Goal: Transaction & Acquisition: Purchase product/service

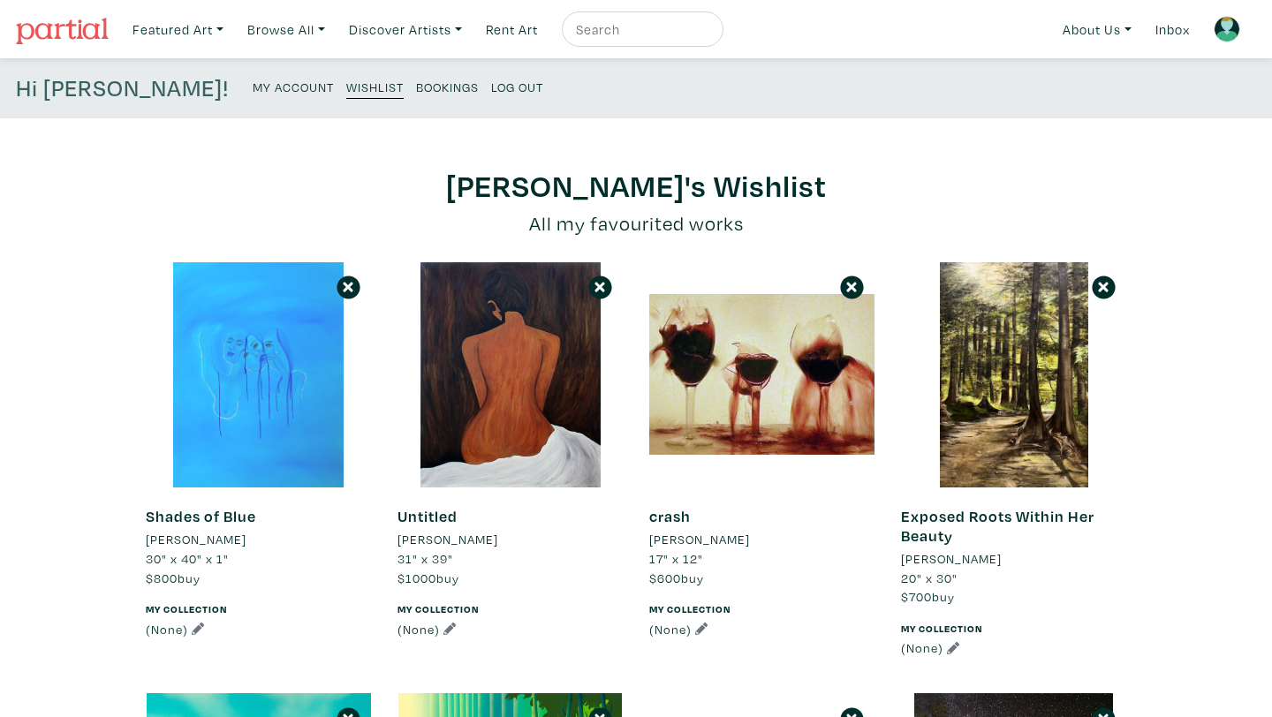
click at [246, 381] on div at bounding box center [258, 374] width 225 height 225
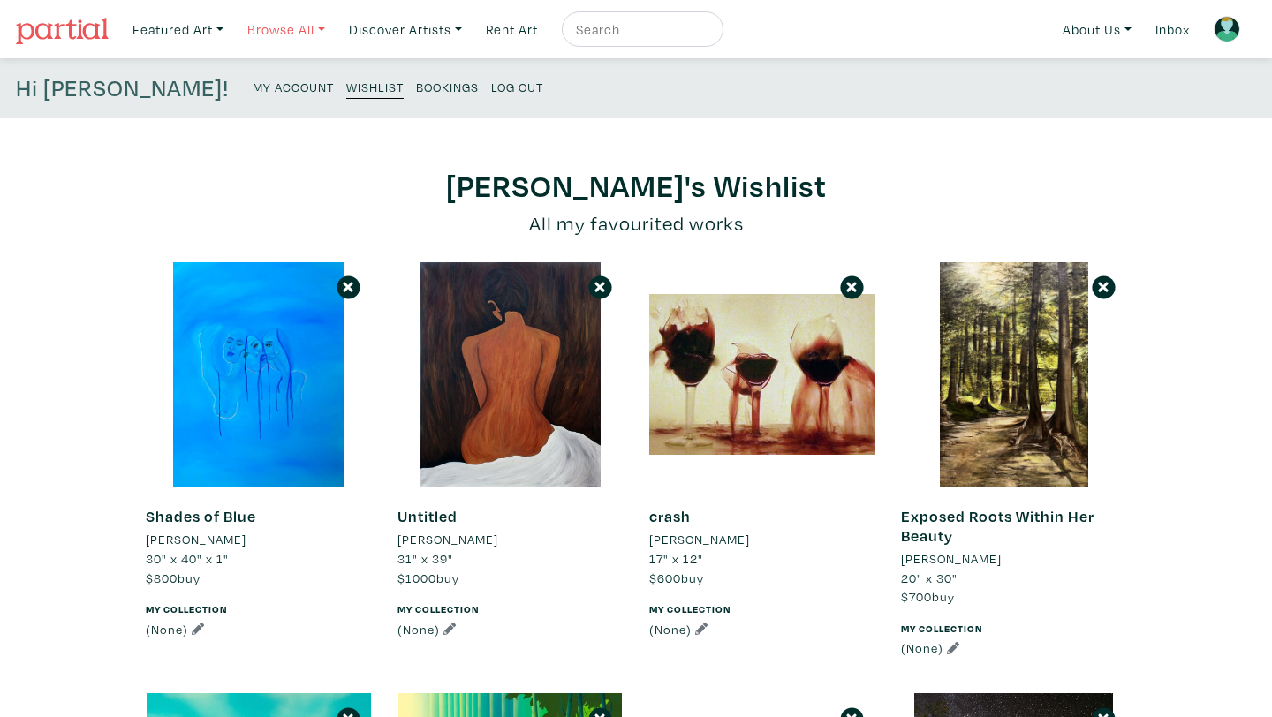
click at [271, 28] on link "Browse All" at bounding box center [286, 29] width 94 height 36
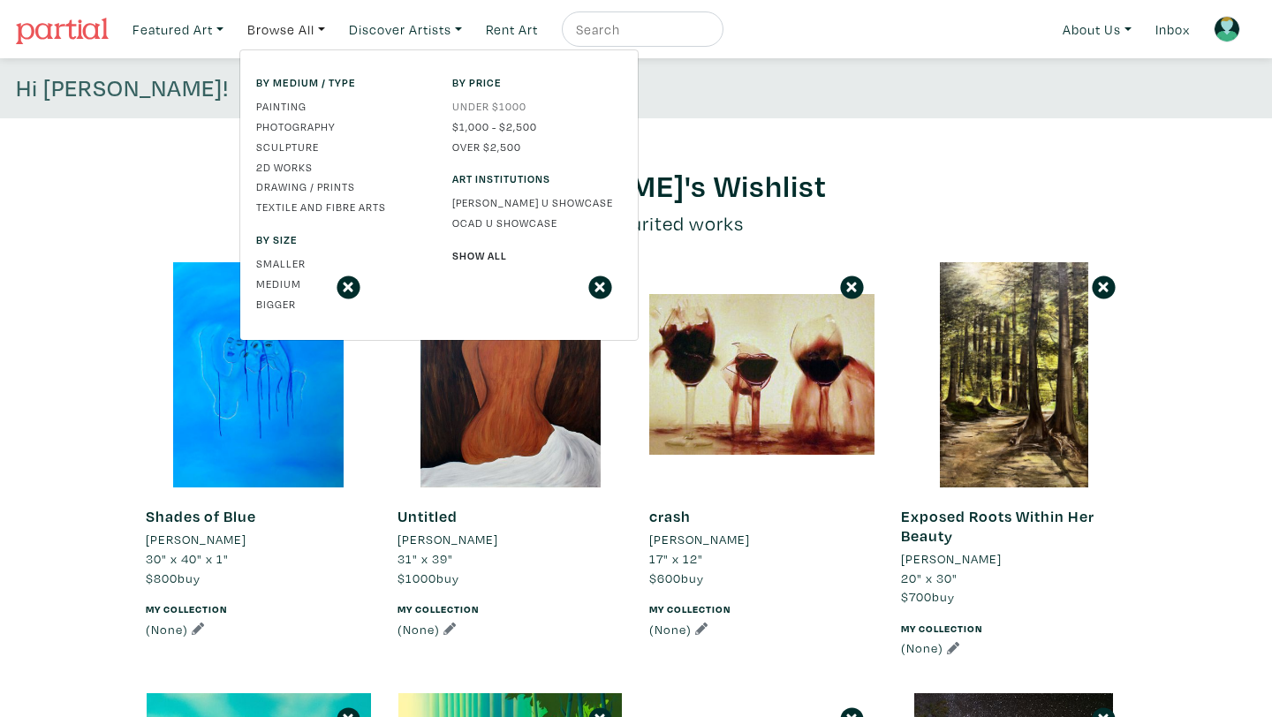
click at [486, 104] on link "Under $1000" at bounding box center [537, 106] width 170 height 16
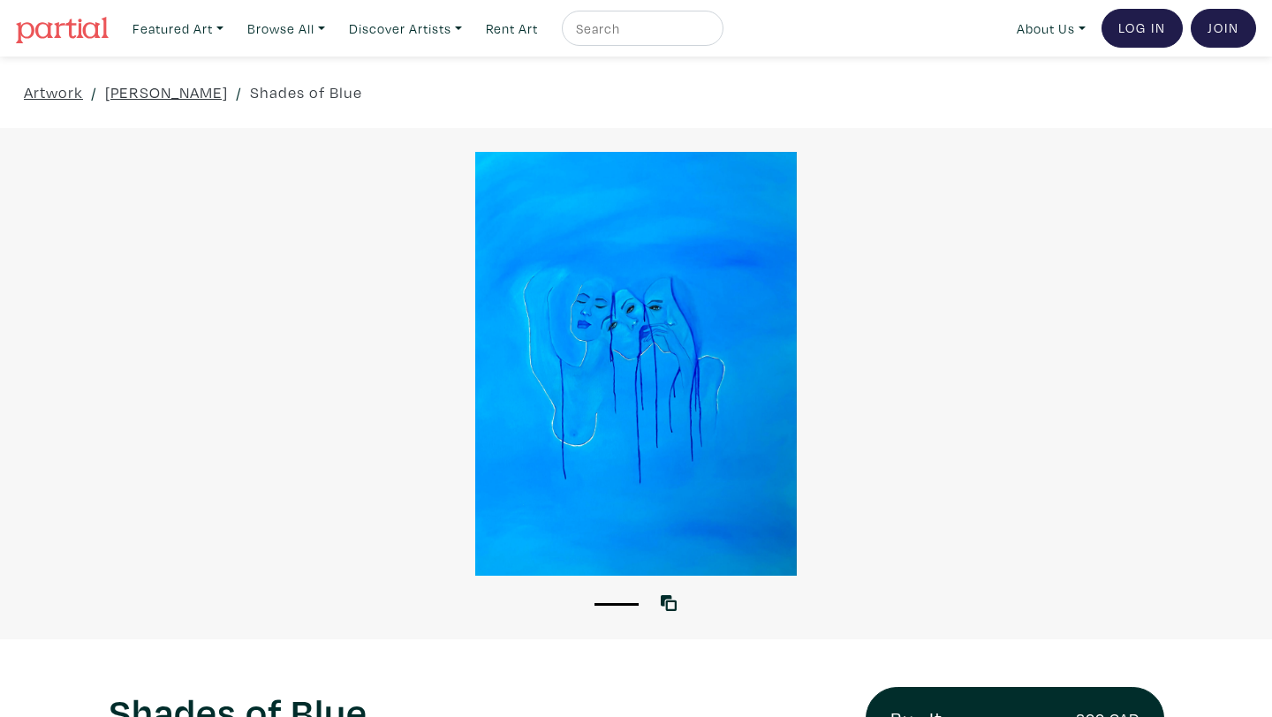
click at [698, 402] on div at bounding box center [636, 364] width 1272 height 424
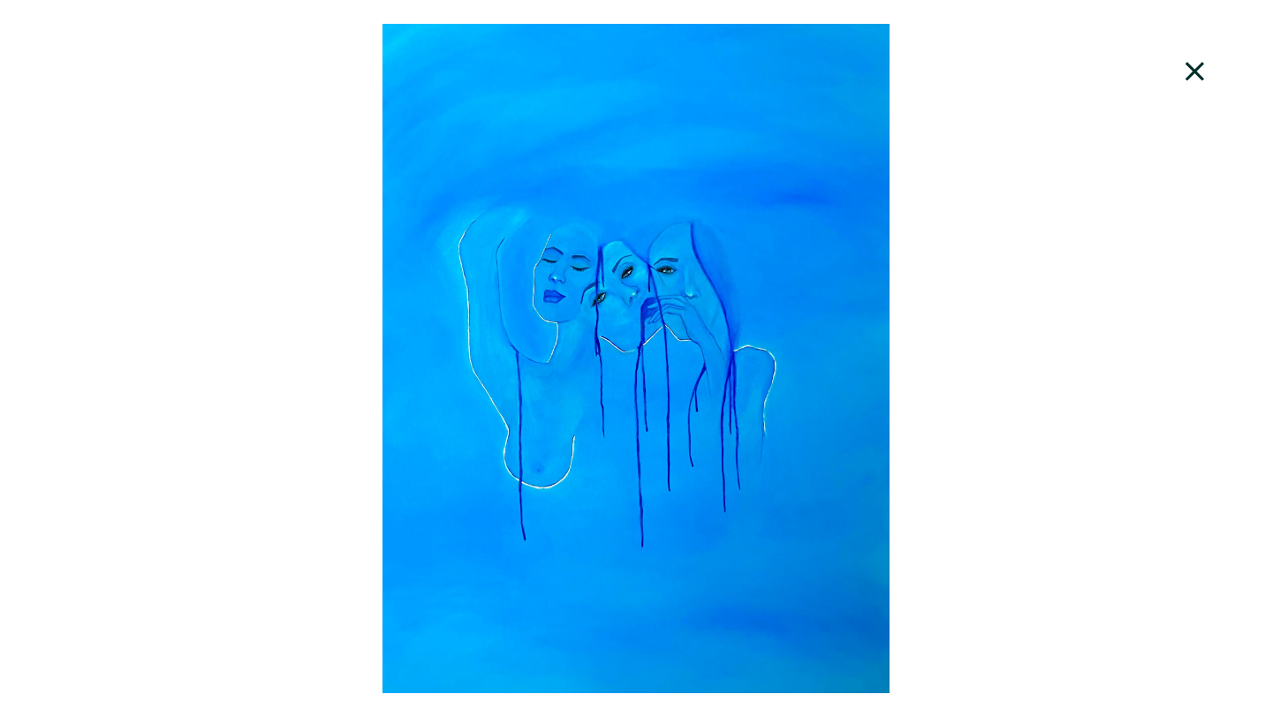
click at [1184, 76] on icon at bounding box center [1195, 72] width 60 height 48
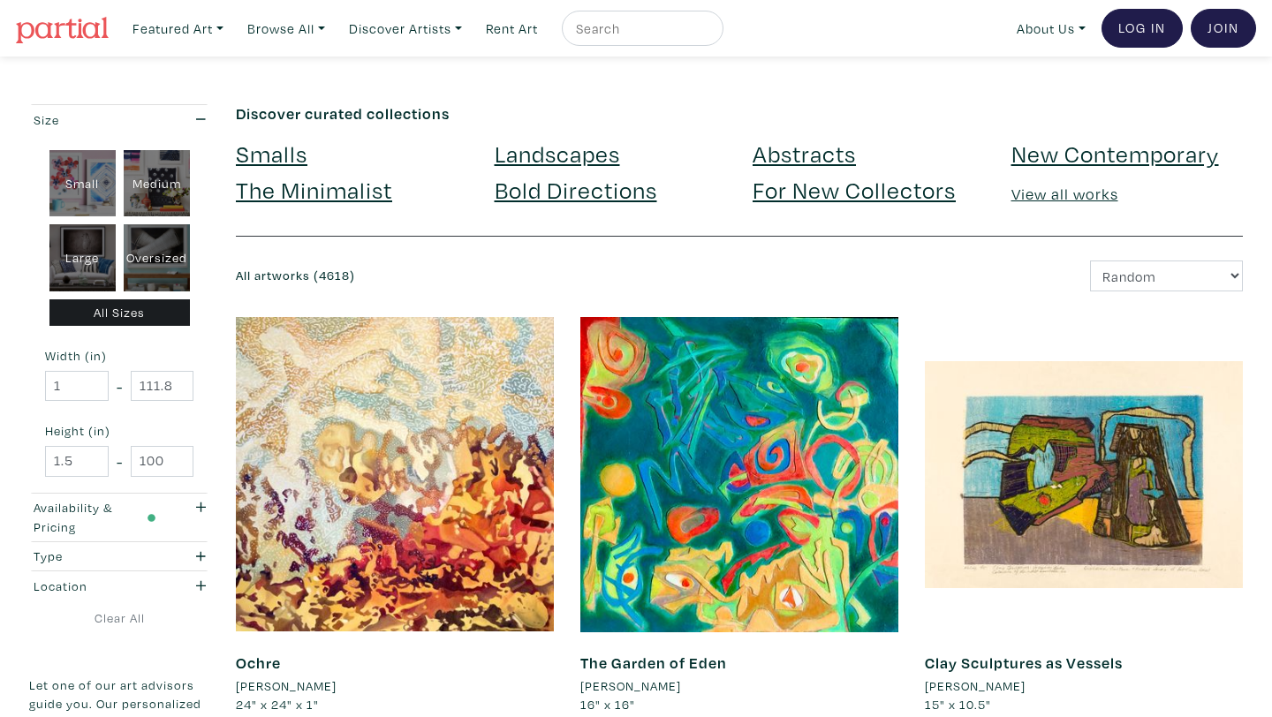
click at [154, 268] on div "Oversized" at bounding box center [157, 257] width 66 height 67
type input "48"
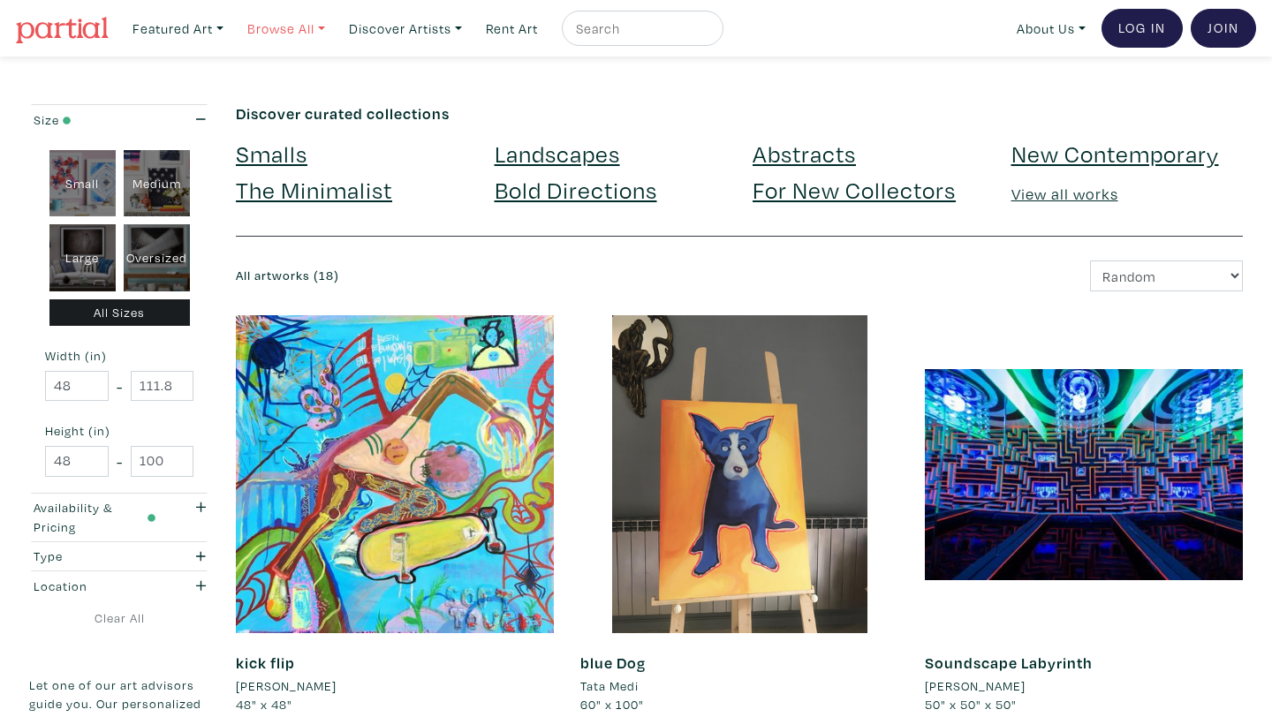
click at [296, 31] on link "Browse All" at bounding box center [286, 29] width 94 height 36
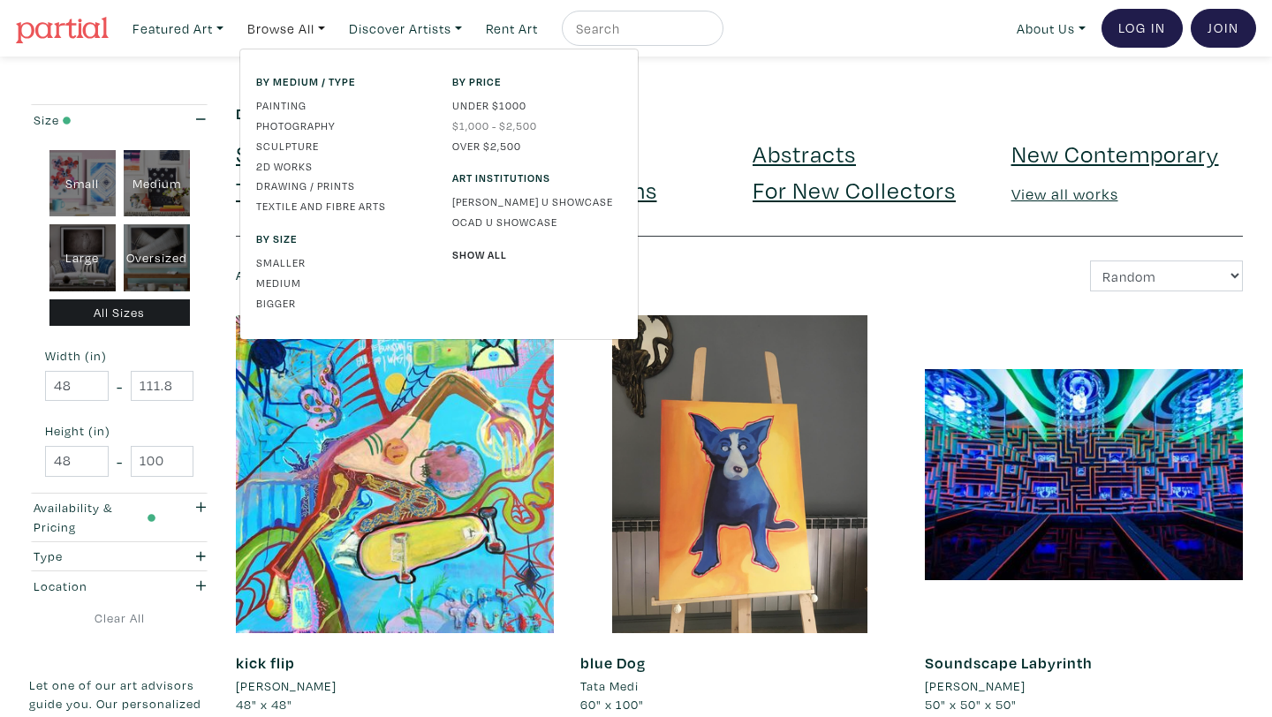
click at [478, 124] on link "$1,000 - $2,500" at bounding box center [537, 125] width 170 height 16
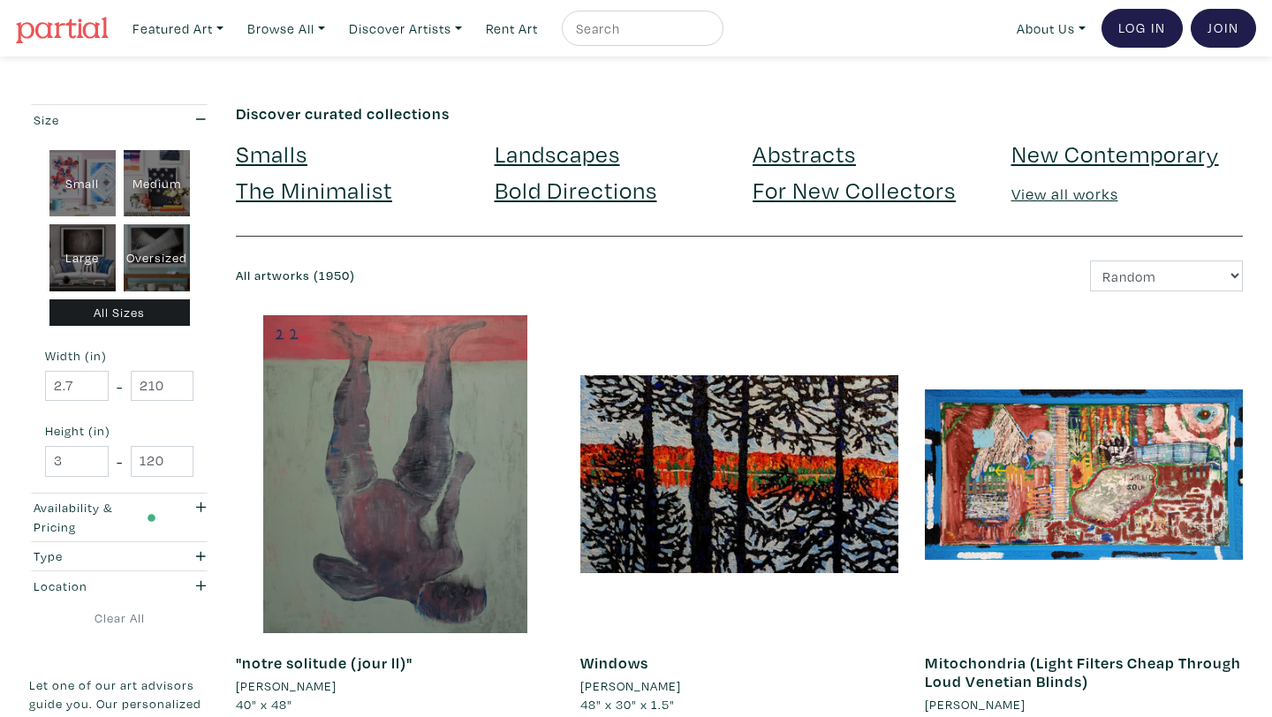
click at [162, 252] on div "Oversized" at bounding box center [157, 257] width 66 height 67
type input "48"
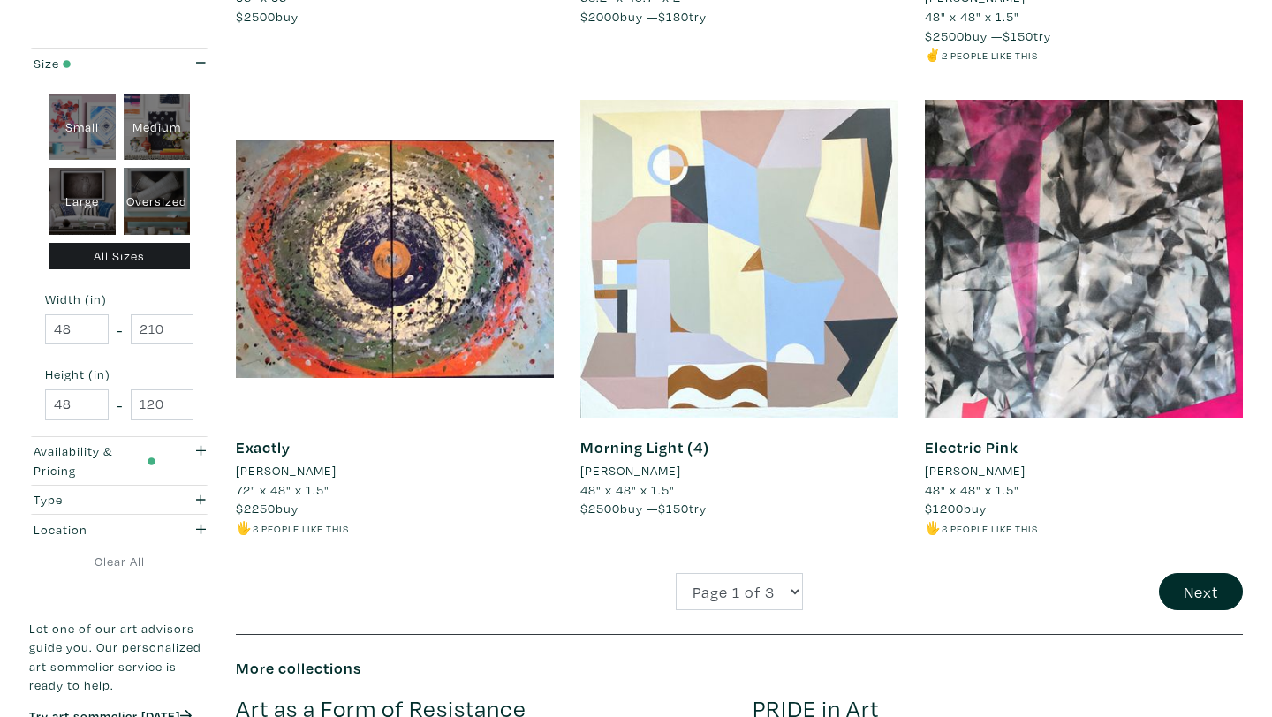
scroll to position [3577, 0]
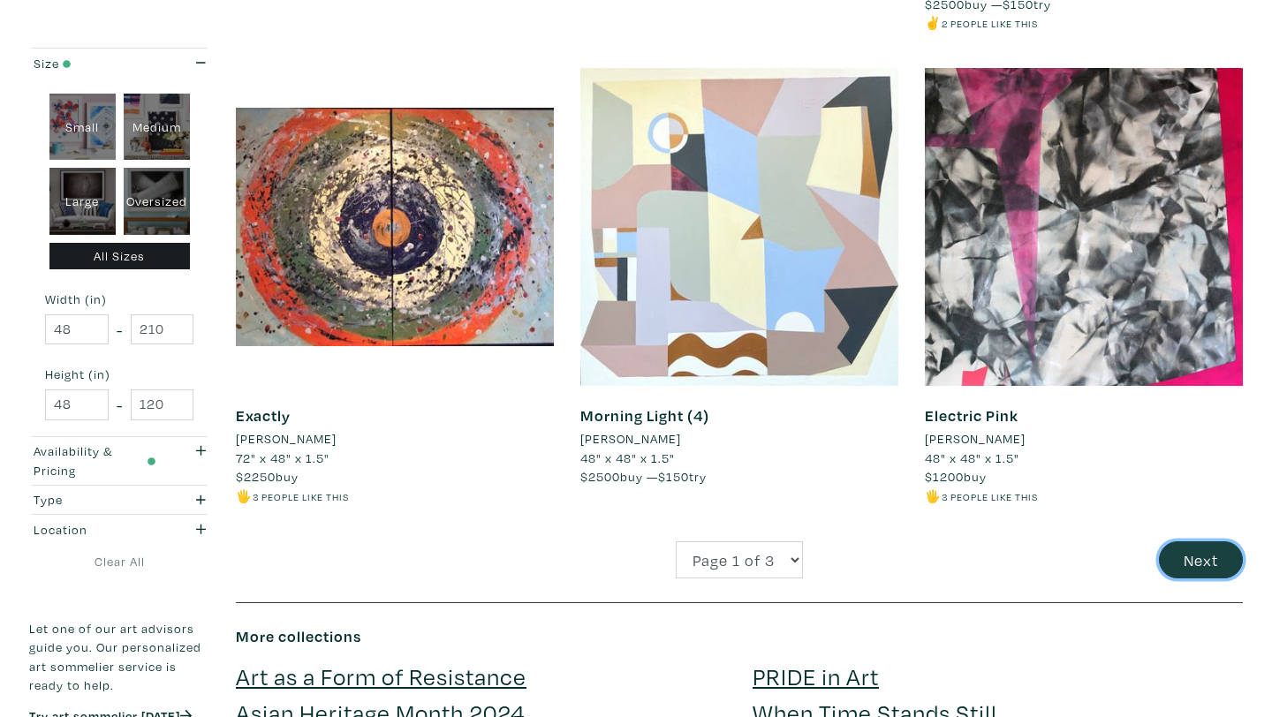
click at [1194, 555] on button "Next" at bounding box center [1201, 560] width 84 height 38
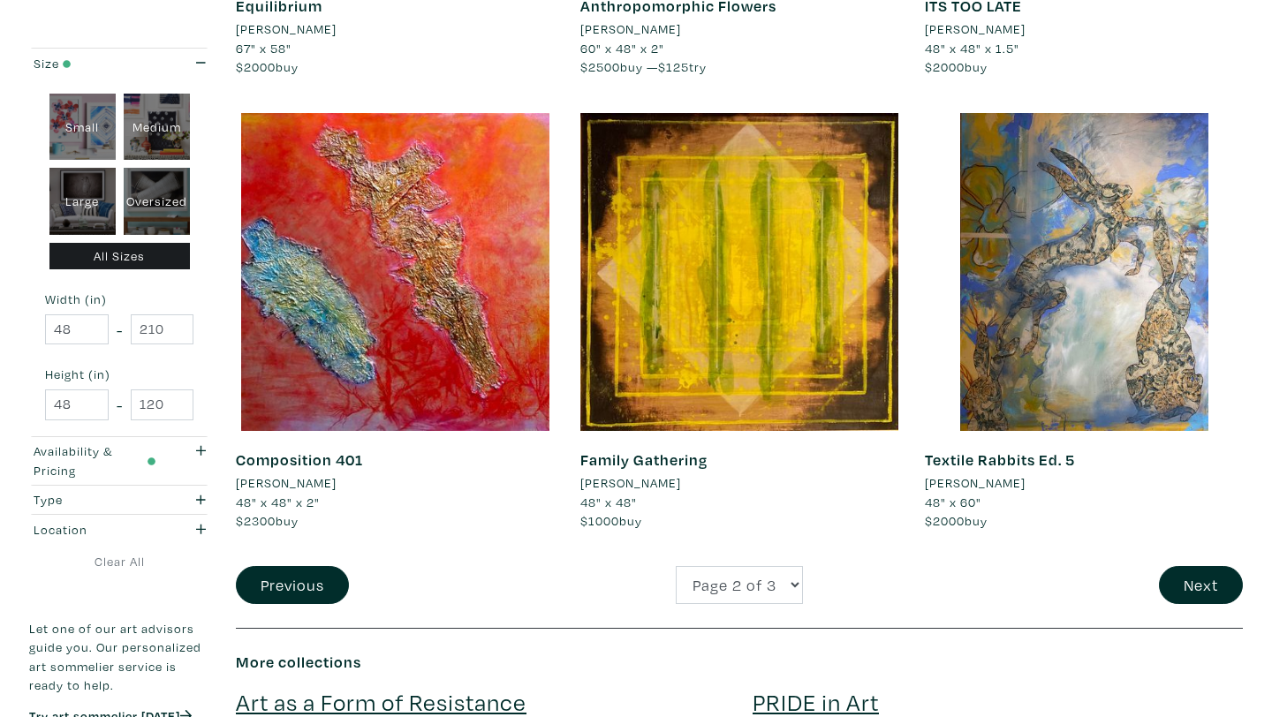
scroll to position [3666, 0]
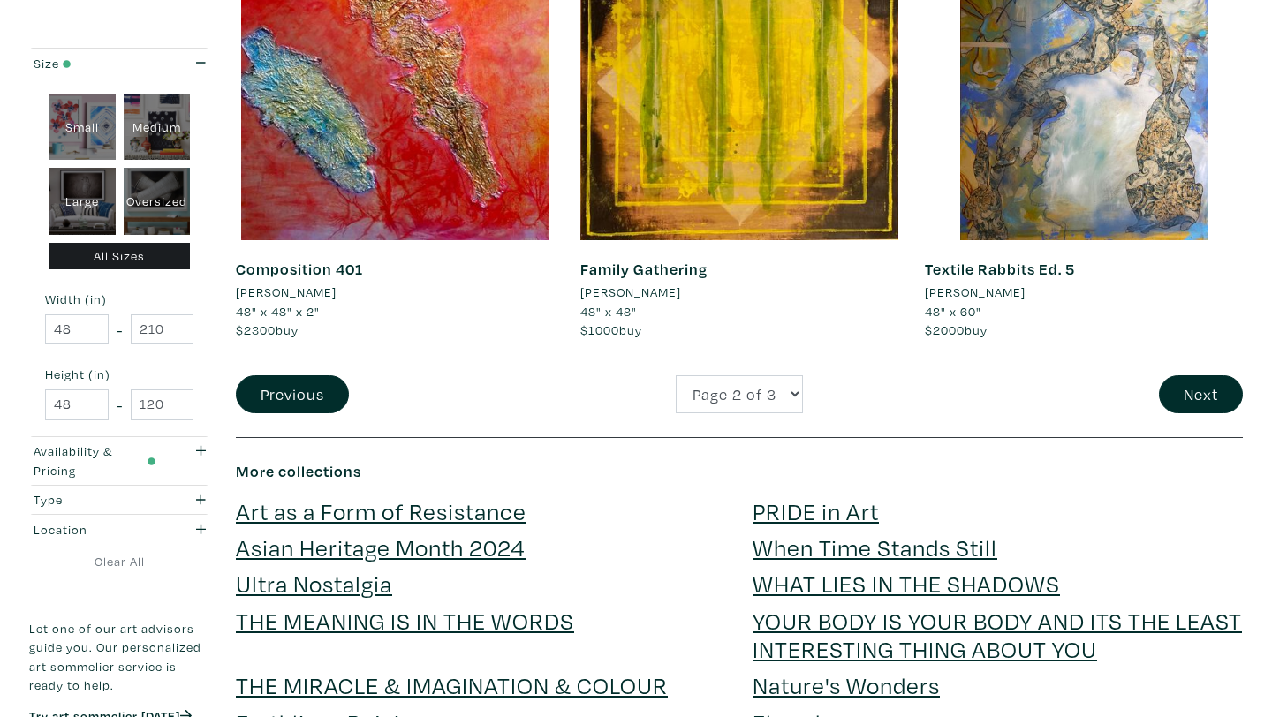
click at [1201, 401] on button "Next" at bounding box center [1201, 394] width 84 height 38
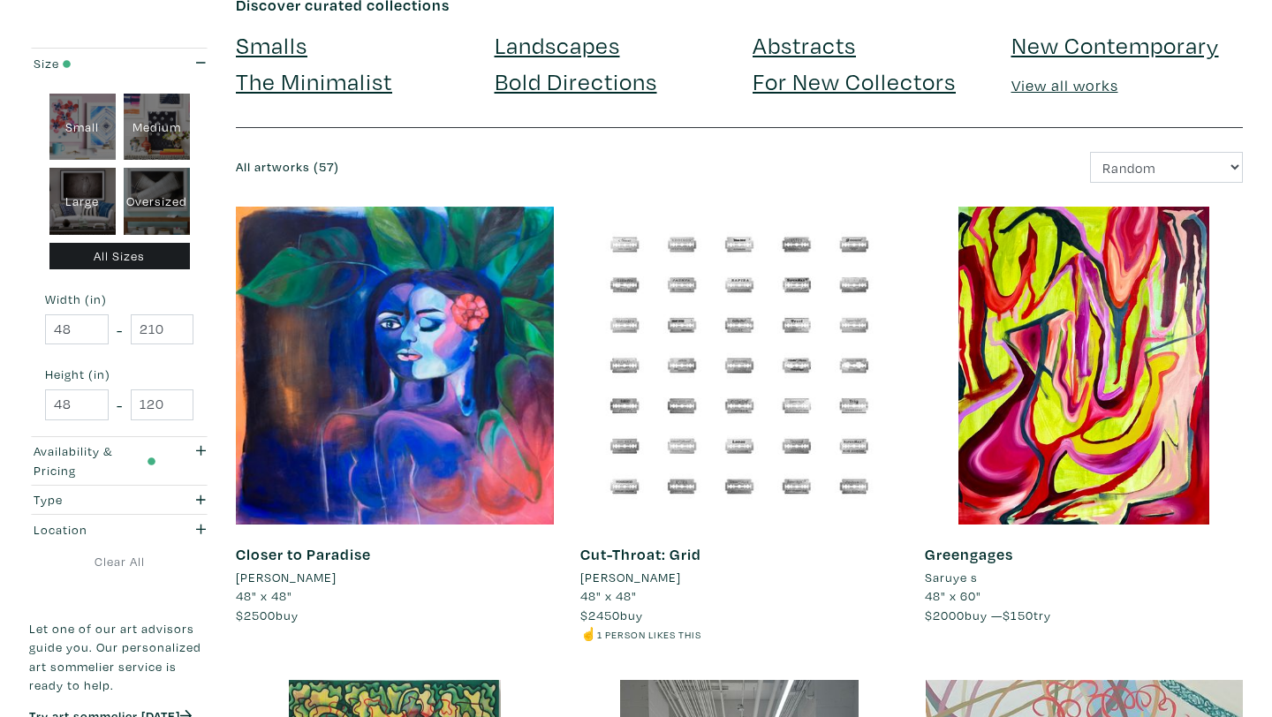
scroll to position [275, 0]
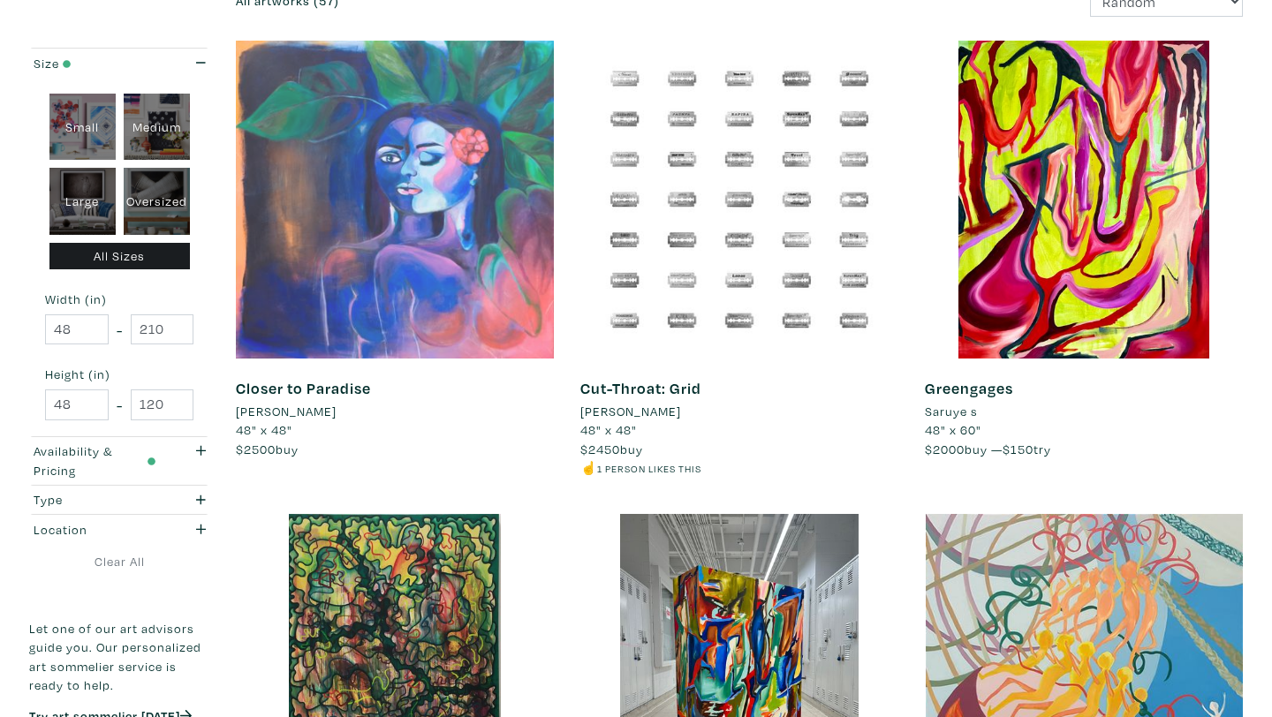
click at [442, 261] on div at bounding box center [395, 200] width 318 height 318
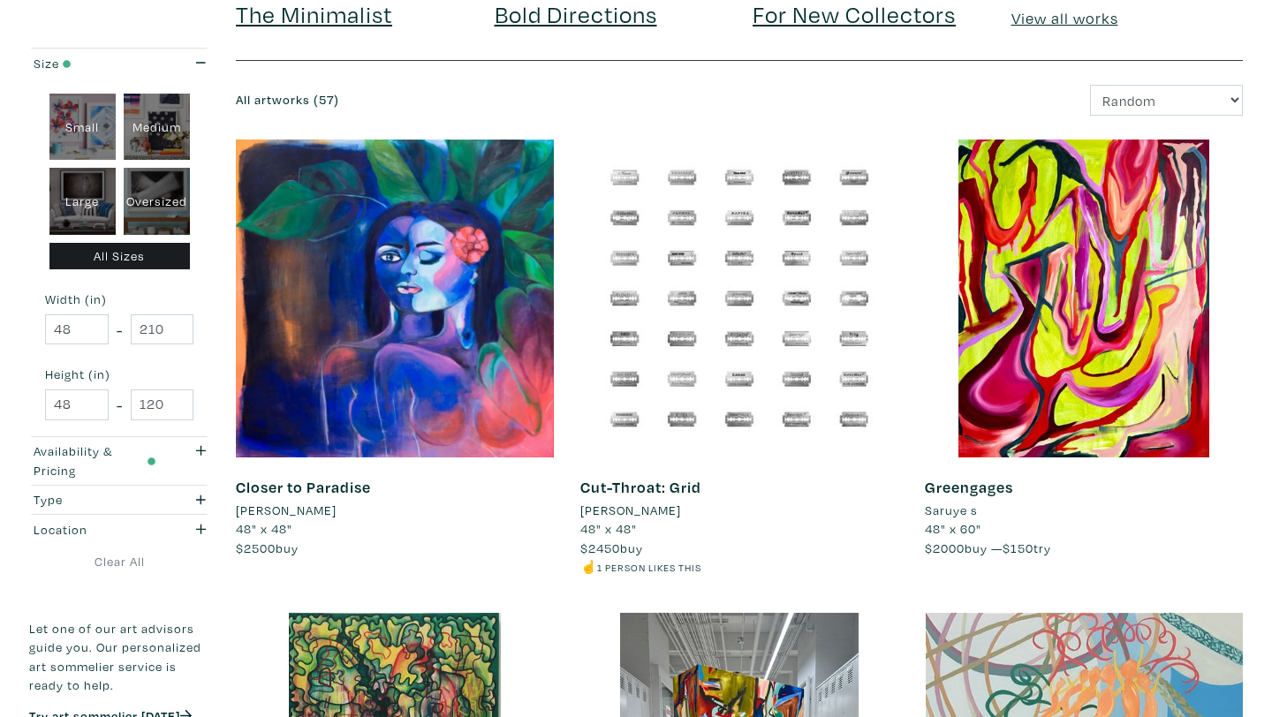
scroll to position [170, 0]
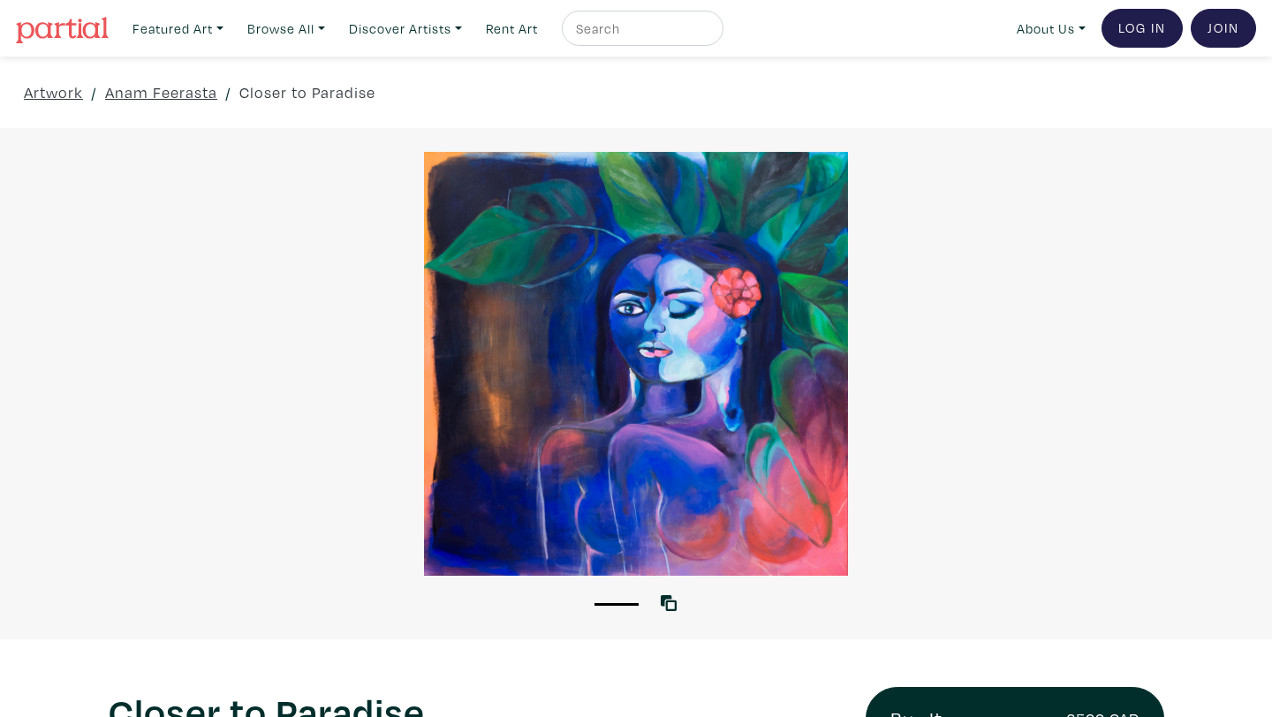
click at [825, 411] on div at bounding box center [636, 364] width 1272 height 424
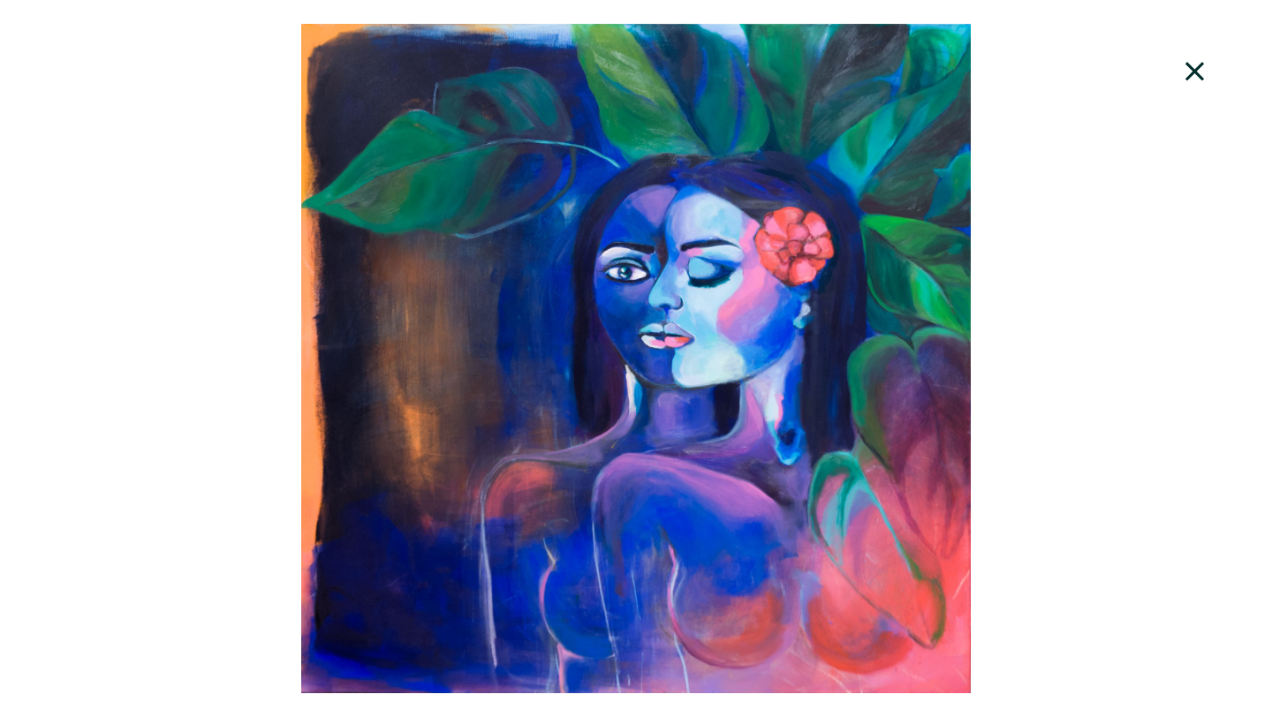
click at [1205, 75] on icon at bounding box center [1195, 72] width 60 height 48
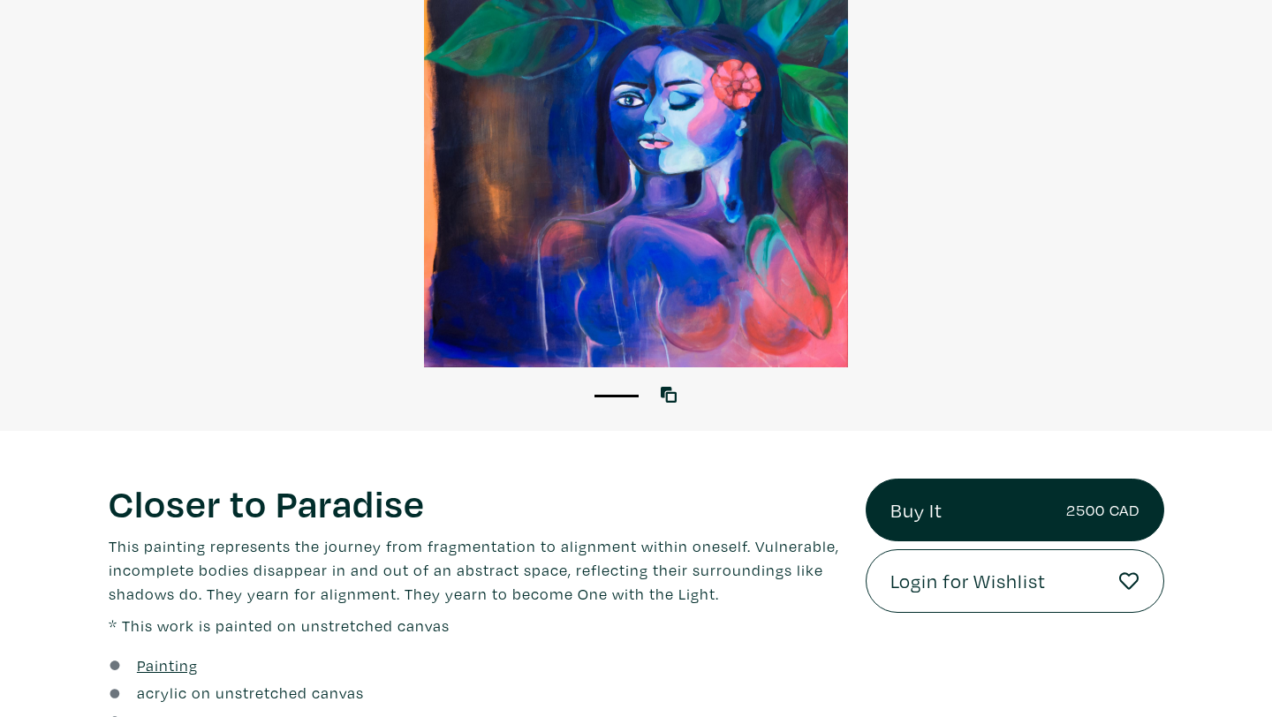
scroll to position [195, 0]
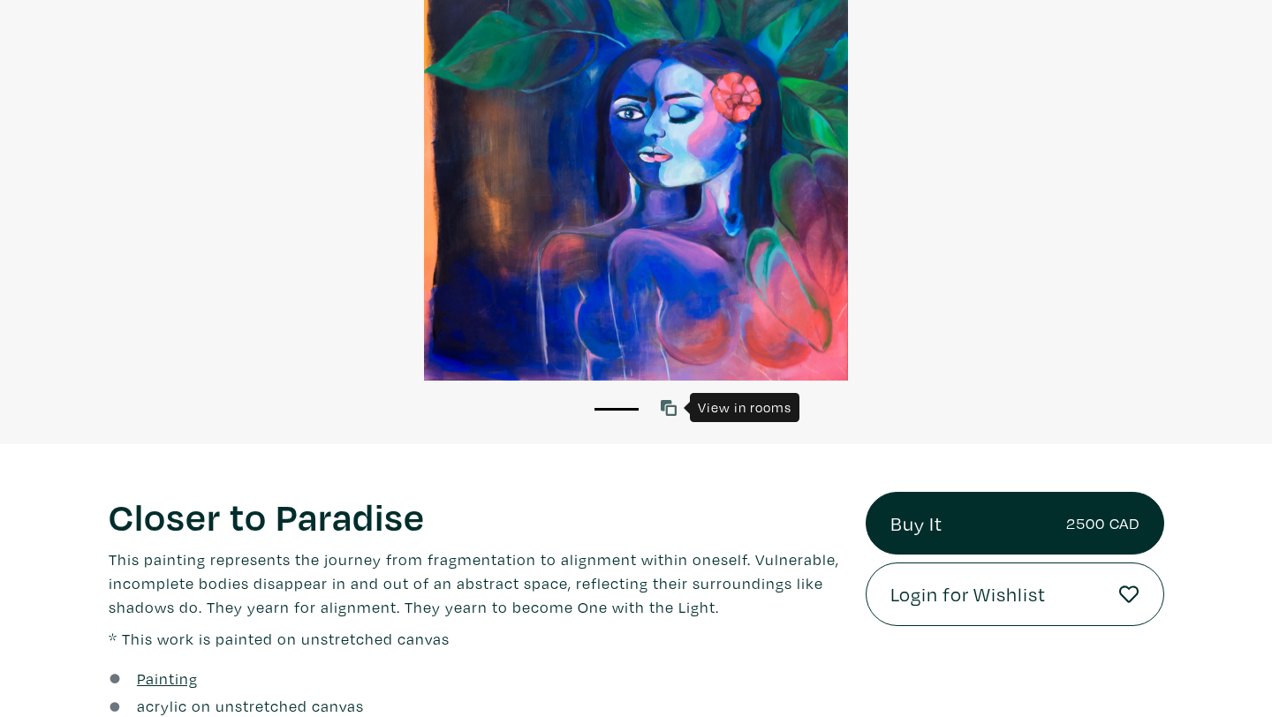
click at [668, 409] on icon at bounding box center [669, 408] width 16 height 16
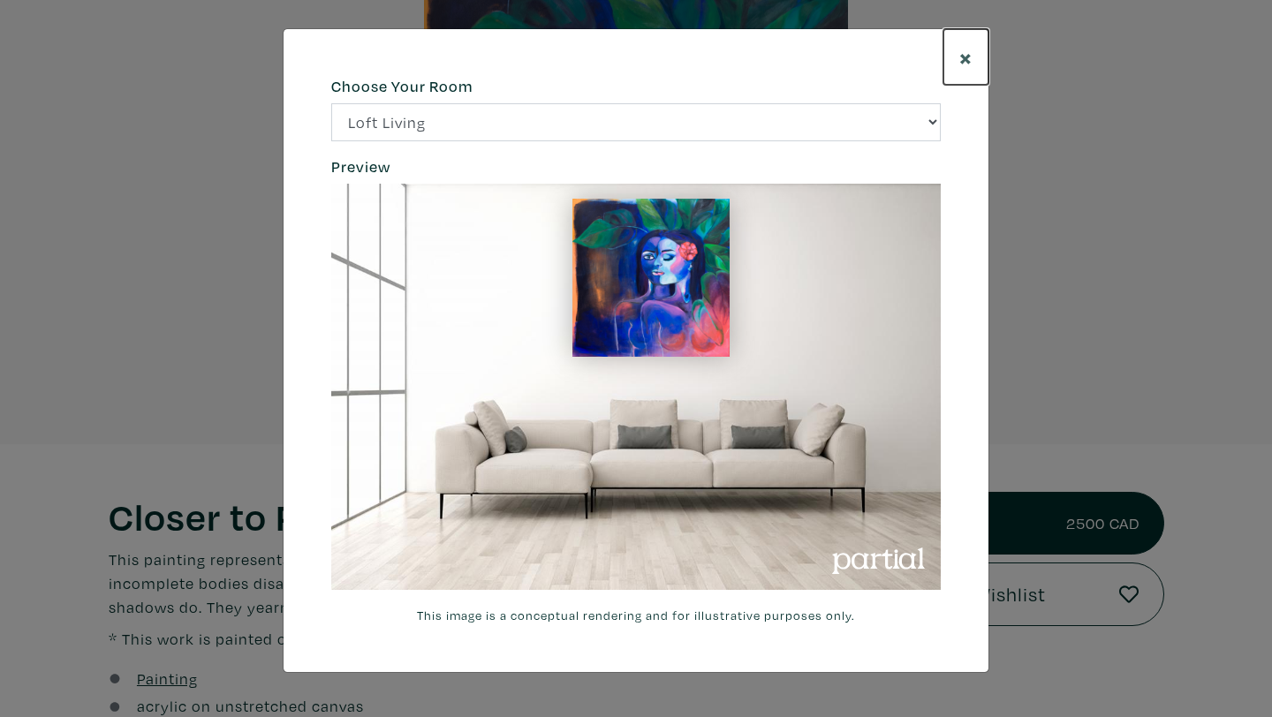
click at [970, 52] on span "×" at bounding box center [965, 57] width 13 height 31
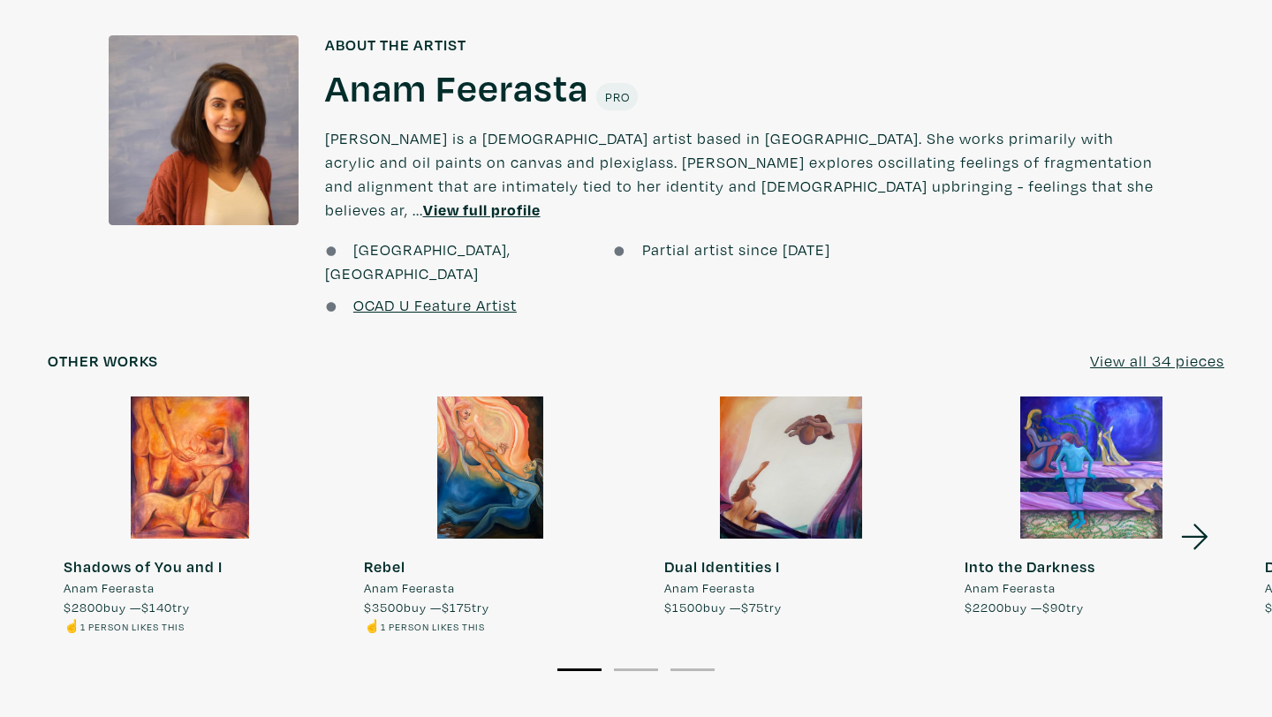
scroll to position [1356, 0]
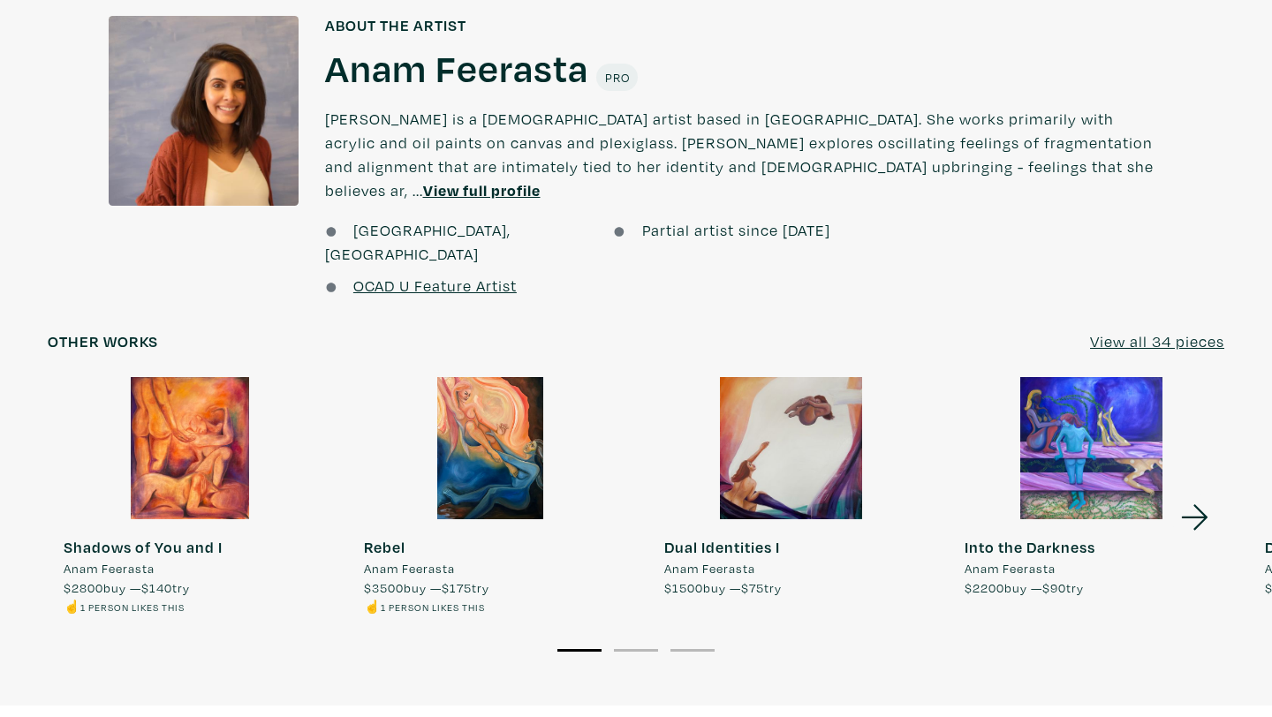
click at [207, 413] on div at bounding box center [190, 448] width 284 height 142
